Goal: Use online tool/utility: Utilize a website feature to perform a specific function

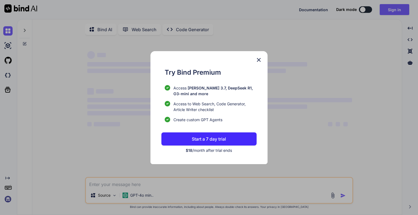
click at [188, 143] on button "Start a 7 day trial" at bounding box center [208, 138] width 95 height 13
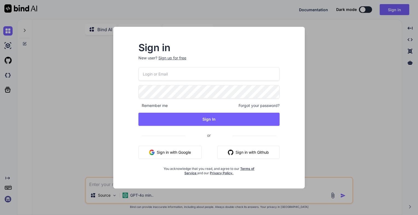
click at [162, 148] on button "Sign in with Google" at bounding box center [169, 152] width 63 height 13
type textarea "x"
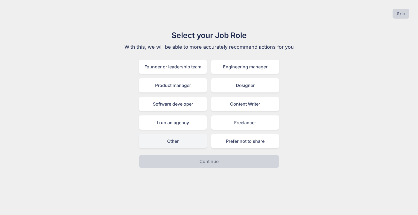
click at [177, 143] on div "Other" at bounding box center [173, 141] width 68 height 14
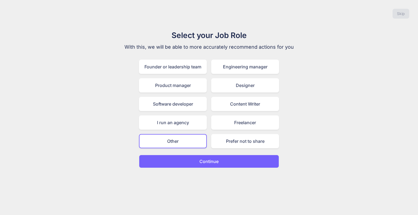
click at [187, 160] on button "Continue" at bounding box center [209, 161] width 140 height 13
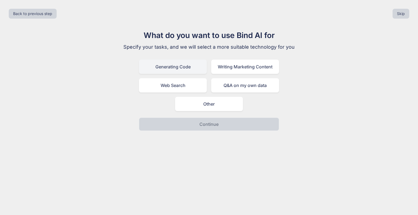
click at [177, 65] on div "Generating Code" at bounding box center [173, 67] width 68 height 14
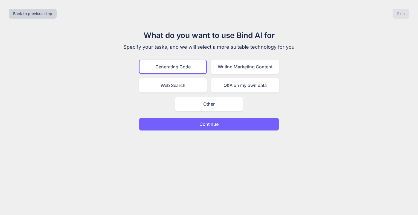
click at [186, 127] on button "Continue" at bounding box center [209, 124] width 140 height 13
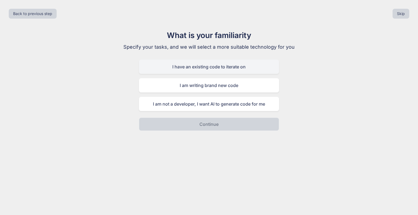
click at [183, 67] on div "I have an existing code to iterate on" at bounding box center [209, 67] width 140 height 14
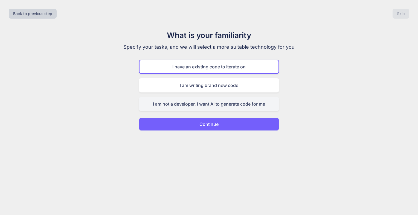
click at [186, 106] on div "I am not a developer, I want AI to generate code for me" at bounding box center [209, 104] width 140 height 14
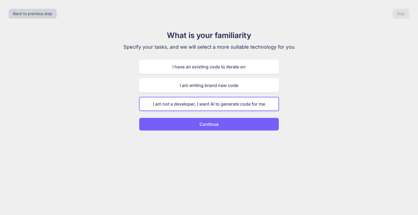
click at [188, 125] on button "Continue" at bounding box center [209, 124] width 140 height 13
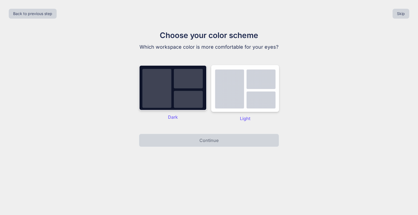
click at [195, 95] on img at bounding box center [173, 87] width 68 height 45
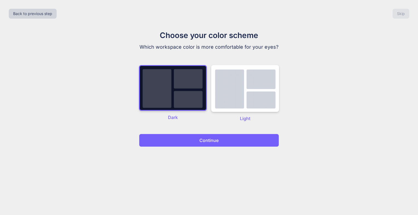
click at [199, 134] on button "Continue" at bounding box center [209, 140] width 140 height 13
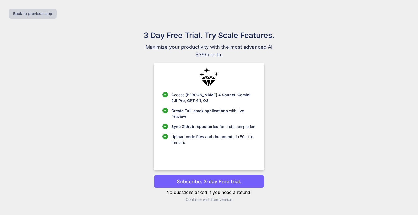
click at [200, 177] on button "Subscribe. 3-day Free trial." at bounding box center [209, 181] width 110 height 13
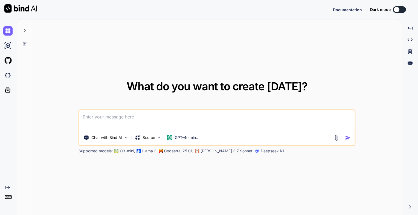
type textarea "x"
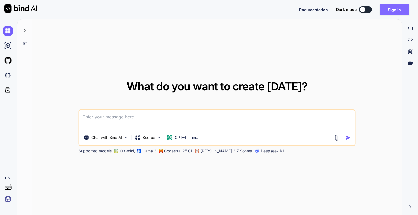
click at [401, 10] on button "Sign in" at bounding box center [394, 9] width 30 height 11
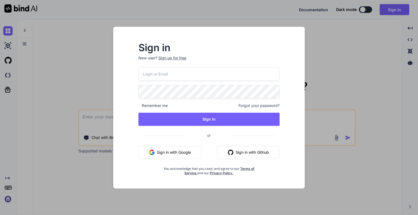
click at [175, 146] on button "Sign in with Google" at bounding box center [169, 152] width 63 height 13
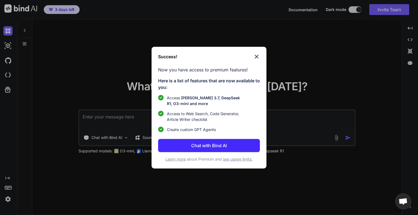
click at [188, 139] on button "Chat with Bind AI" at bounding box center [209, 145] width 102 height 13
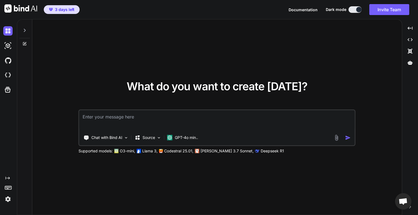
click at [177, 116] on textarea at bounding box center [216, 120] width 275 height 20
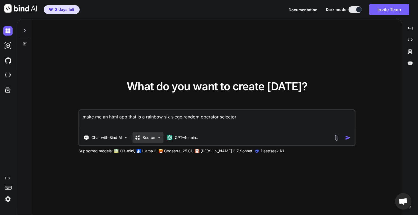
type textarea "make me an html app that is a rainbow six siege random operator selector"
click at [142, 137] on p "Source" at bounding box center [148, 137] width 13 height 5
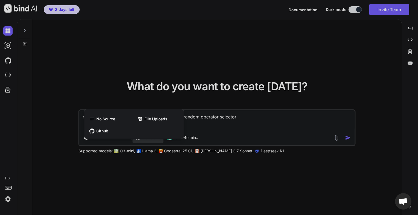
click at [172, 166] on div at bounding box center [209, 107] width 418 height 215
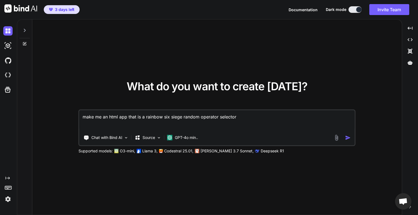
click at [346, 136] on img "button" at bounding box center [348, 138] width 6 height 6
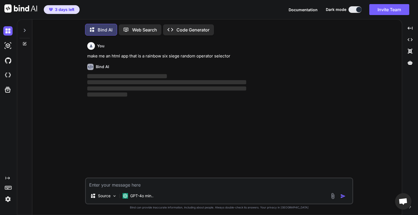
scroll to position [2, 0]
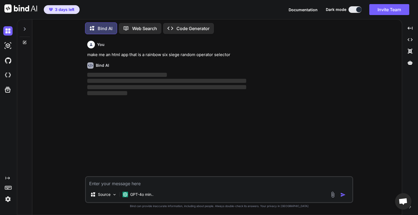
click at [186, 31] on div "Created with Pixso. Code Generator" at bounding box center [188, 28] width 51 height 11
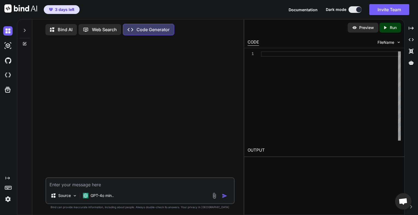
click at [67, 27] on p "Bind AI" at bounding box center [65, 29] width 15 height 7
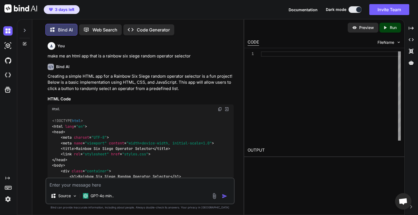
scroll to position [2, 0]
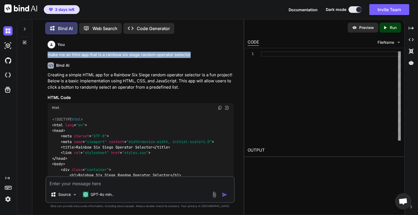
drag, startPoint x: 43, startPoint y: 52, endPoint x: 191, endPoint y: 56, distance: 148.2
click at [191, 56] on div "You make me an html app that is a rainbow six siege random operator selector Bi…" at bounding box center [140, 127] width 207 height 176
copy p "make me an html app that is a rainbow six siege random operator selector"
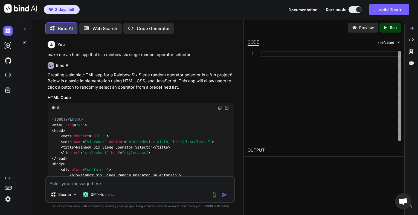
click at [136, 24] on div "Created with Pixso. Code Generator" at bounding box center [148, 28] width 51 height 11
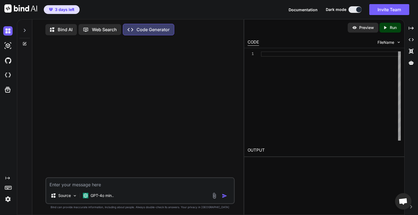
type textarea "make me an html app that is a rainbow six siege random operator selector"
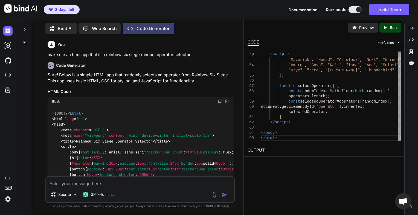
click at [99, 204] on p "Bind can provide inaccurate information, including about people. Always double-…" at bounding box center [139, 206] width 189 height 4
click at [102, 191] on div "GPT-4o min.." at bounding box center [98, 194] width 35 height 11
click at [96, 192] on p "GPT-4o min.." at bounding box center [101, 194] width 23 height 5
click at [66, 194] on p "Source" at bounding box center [64, 194] width 13 height 5
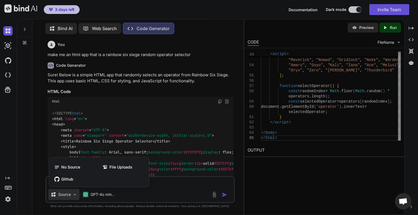
click at [67, 193] on div at bounding box center [209, 107] width 418 height 215
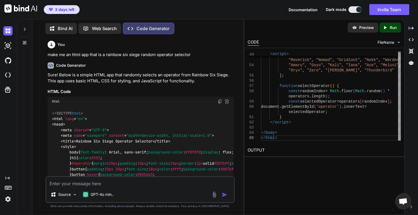
click at [81, 182] on textarea at bounding box center [140, 182] width 188 height 10
click at [362, 28] on p "Preview" at bounding box center [366, 27] width 15 height 5
click at [388, 28] on icon "Created with Pixso." at bounding box center [385, 27] width 7 height 5
click at [359, 28] on p "Preview" at bounding box center [366, 27] width 15 height 5
click at [121, 185] on textarea at bounding box center [140, 182] width 188 height 10
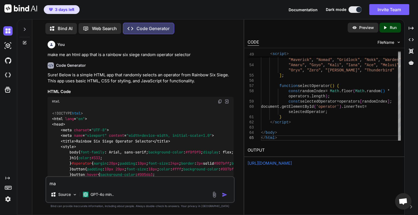
type textarea "m"
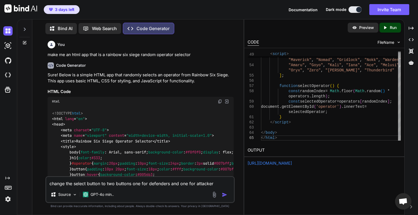
type textarea "change the select button to two buttons one for defenders and one for attackers"
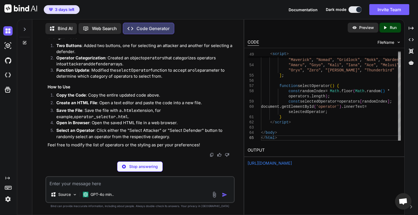
scroll to position [1039, 0]
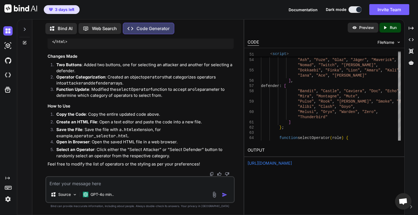
click at [383, 31] on div "Created with Pixso. Run" at bounding box center [390, 28] width 22 height 10
click at [359, 25] on p "Preview" at bounding box center [366, 27] width 15 height 5
click at [81, 180] on textarea at bounding box center [140, 182] width 188 height 10
type textarea "add customisable images for each operators"
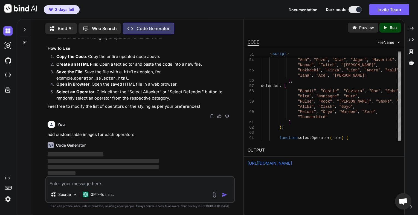
scroll to position [1097, 0]
click at [380, 38] on div "CODE FileName" at bounding box center [324, 42] width 160 height 12
click at [396, 40] on img at bounding box center [398, 42] width 5 height 5
click at [397, 41] on img at bounding box center [398, 42] width 5 height 5
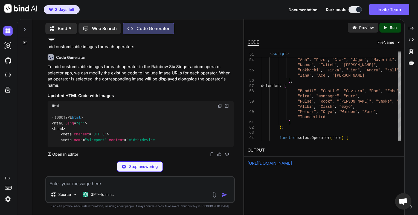
click at [249, 191] on div "Preview Created with Pixso. Run CODE FileName 53 54 55 56 57 58 59 60 61 62 63 …" at bounding box center [324, 117] width 160 height 196
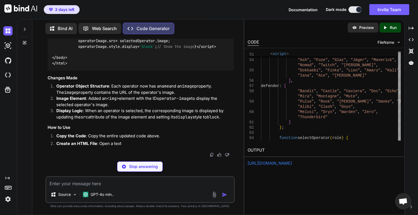
scroll to position [1879, 0]
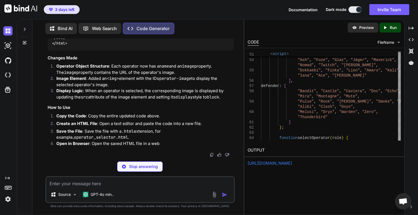
click at [385, 23] on div "Created with Pixso. Run" at bounding box center [390, 28] width 22 height 10
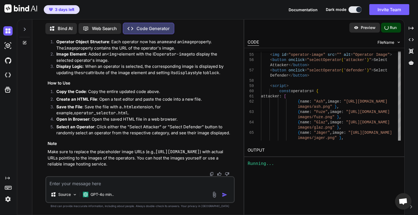
click at [360, 26] on div "Preview" at bounding box center [364, 28] width 31 height 10
click at [80, 182] on textarea at bounding box center [140, 182] width 188 height 10
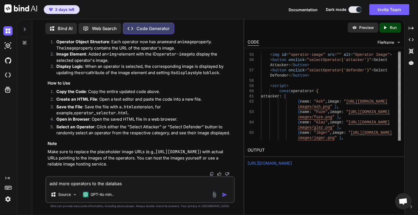
type textarea "add more operators to the database"
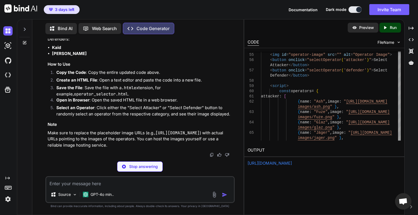
scroll to position [2869, 0]
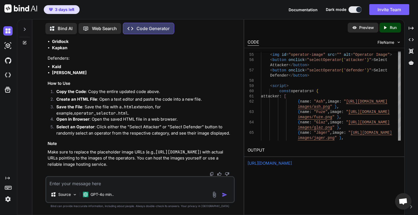
click at [94, 184] on textarea at bounding box center [140, 182] width 188 height 10
type textarea "add more operators up to year 10 season 3"
click at [75, 178] on textarea at bounding box center [140, 182] width 188 height 10
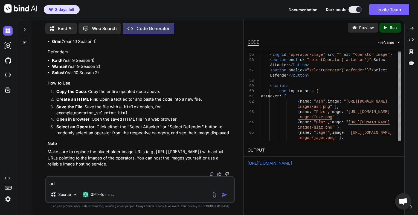
type textarea "a"
type textarea "add the rest of the operators there is 73 alltogether"
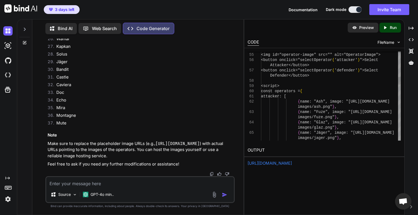
scroll to position [5346, 0]
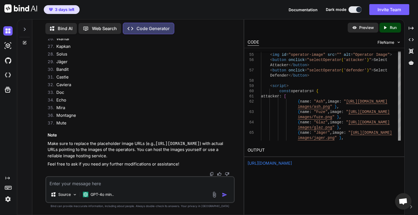
click at [93, 183] on textarea at bounding box center [140, 182] width 188 height 10
type textarea "a"
type textarea "make the ui look better"
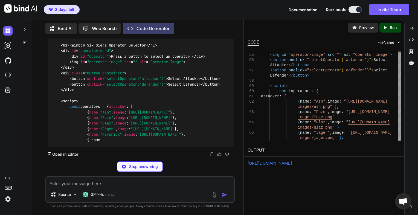
scroll to position [5946, 0]
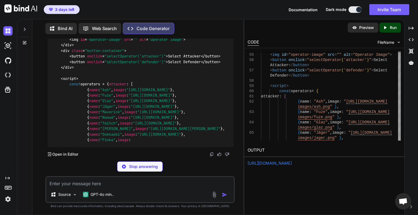
click at [370, 27] on p "Preview" at bounding box center [366, 27] width 15 height 5
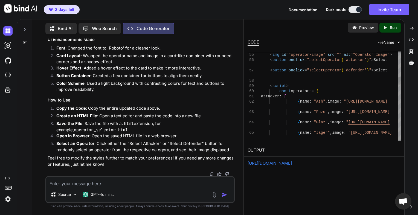
scroll to position [6430, 0]
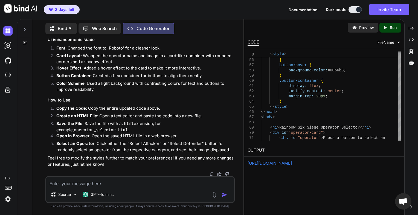
click at [385, 26] on icon "Created with Pixso." at bounding box center [384, 27] width 5 height 5
click at [368, 25] on p "Preview" at bounding box center [366, 27] width 15 height 5
click at [89, 178] on textarea at bounding box center [140, 182] width 188 height 10
type textarea "make the ui an more military style look"
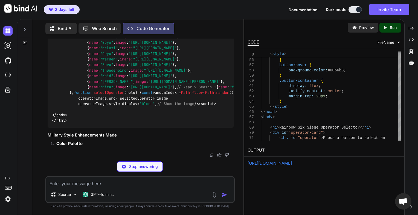
scroll to position [7440, 0]
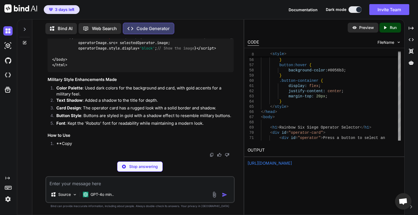
click at [391, 27] on p "Run" at bounding box center [392, 27] width 7 height 5
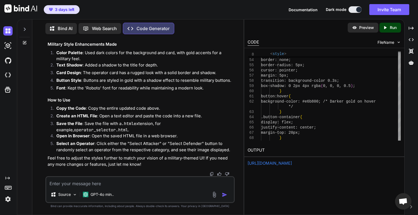
scroll to position [7531, 0]
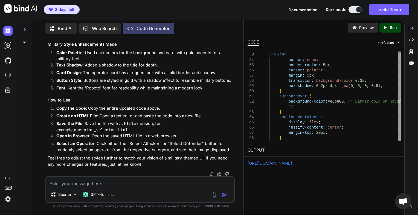
click at [384, 24] on div "Created with Pixso. Run" at bounding box center [390, 28] width 22 height 10
click at [361, 24] on div "Preview" at bounding box center [364, 28] width 31 height 10
click at [393, 29] on p "Run" at bounding box center [392, 27] width 7 height 5
click at [319, 30] on div "Preview Run" at bounding box center [324, 27] width 160 height 16
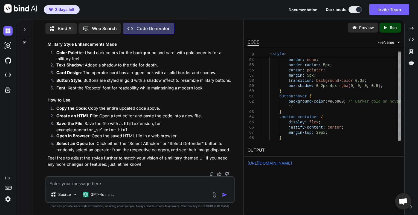
click at [368, 30] on div "Preview" at bounding box center [362, 28] width 31 height 10
click at [82, 184] on textarea at bounding box center [140, 182] width 188 height 10
type textarea "add a filter for ranked bans"
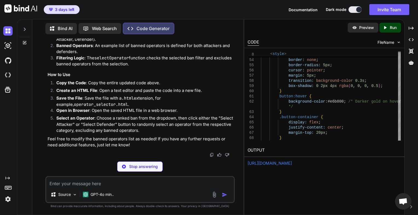
scroll to position [8805, 0]
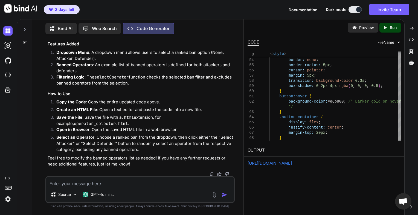
click at [393, 29] on p "Run" at bounding box center [392, 27] width 7 height 5
click at [360, 29] on p "Preview" at bounding box center [366, 27] width 15 height 5
click at [88, 178] on textarea at bounding box center [140, 182] width 188 height 10
type textarea "make it so you can select what operators are banned on the filter"
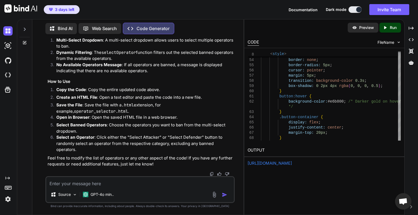
scroll to position [10353, 0]
click at [390, 27] on p "Run" at bounding box center [392, 27] width 7 height 5
click at [359, 26] on div "Preview" at bounding box center [362, 28] width 31 height 10
click at [114, 184] on textarea at bounding box center [140, 182] width 188 height 10
click at [24, 21] on div at bounding box center [24, 27] width 10 height 19
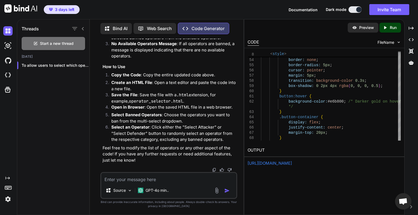
scroll to position [10617, 0]
click at [46, 47] on div "Start a new thread" at bounding box center [53, 43] width 63 height 13
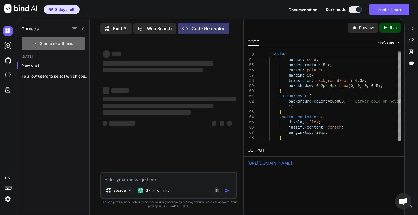
scroll to position [0, 0]
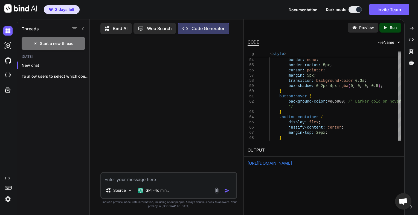
click at [82, 27] on icon at bounding box center [83, 29] width 4 height 4
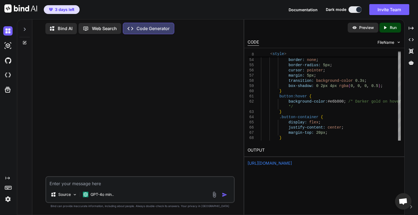
click at [100, 180] on textarea at bounding box center [140, 182] width 188 height 10
click at [24, 27] on icon at bounding box center [24, 29] width 4 height 4
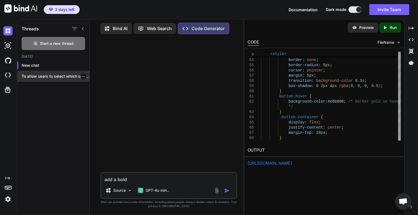
click at [39, 71] on div "To allow users to select which operators..." at bounding box center [53, 76] width 72 height 11
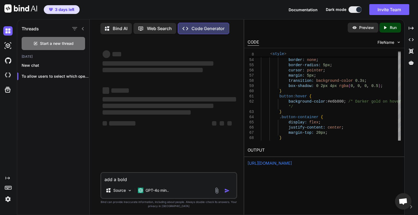
click at [135, 176] on textarea "add a bold" at bounding box center [168, 178] width 135 height 10
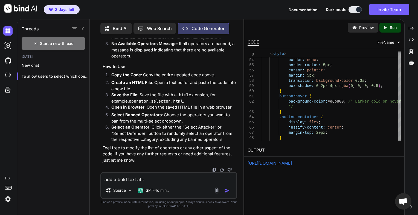
scroll to position [5040, 0]
type textarea "add a bold text at the end saying "Made by [PERSON_NAME]""
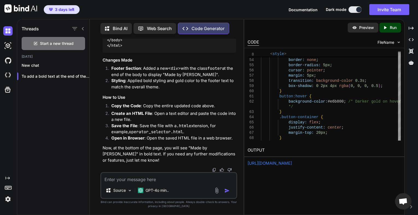
scroll to position [7488, 0]
drag, startPoint x: 211, startPoint y: 119, endPoint x: 116, endPoint y: 119, distance: 95.1
copy code "< div class = "footer" > Made by [PERSON_NAME] </ div >"
click at [389, 27] on icon "Created with Pixso." at bounding box center [385, 27] width 7 height 5
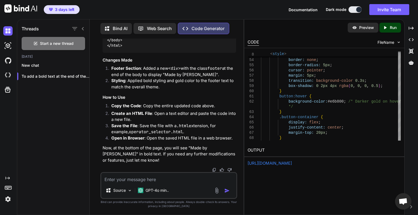
click at [365, 27] on p "Preview" at bounding box center [366, 27] width 15 height 5
drag, startPoint x: 205, startPoint y: 119, endPoint x: 116, endPoint y: 121, distance: 89.1
copy code "< div class = "footer" > Made by [PERSON_NAME] </ div >"
